Goal: Information Seeking & Learning: Learn about a topic

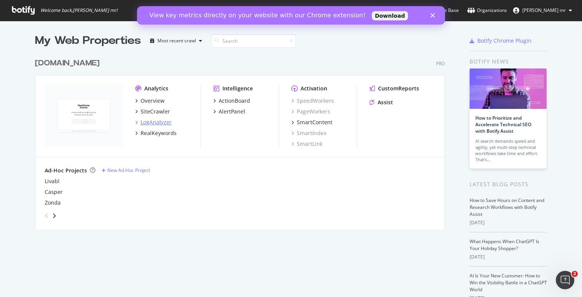
click at [145, 121] on div "LogAnalyzer" at bounding box center [155, 123] width 31 height 8
